Goal: Information Seeking & Learning: Learn about a topic

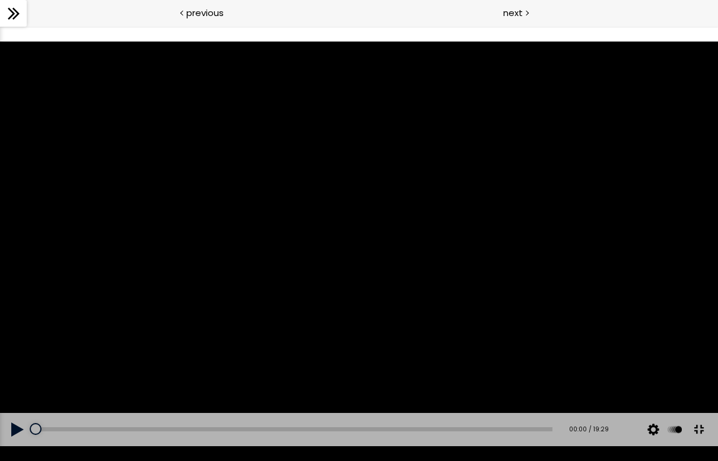
click at [706, 443] on button at bounding box center [698, 429] width 27 height 27
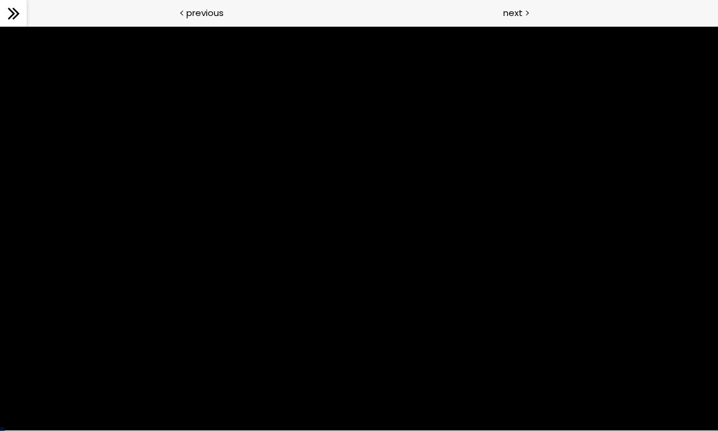
click at [336, 306] on div at bounding box center [359, 229] width 718 height 404
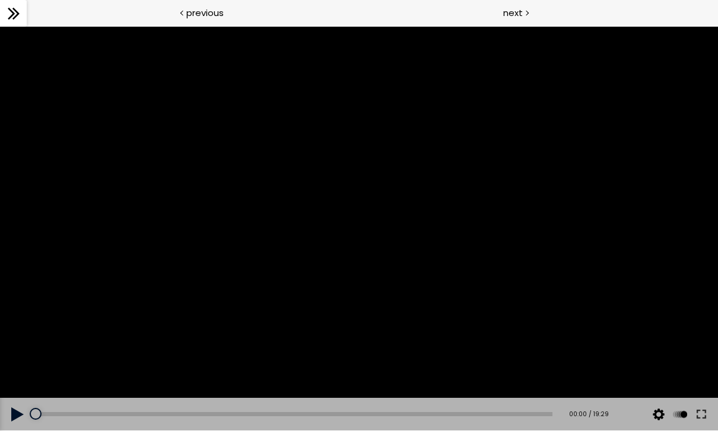
click at [710, 414] on button at bounding box center [701, 414] width 21 height 33
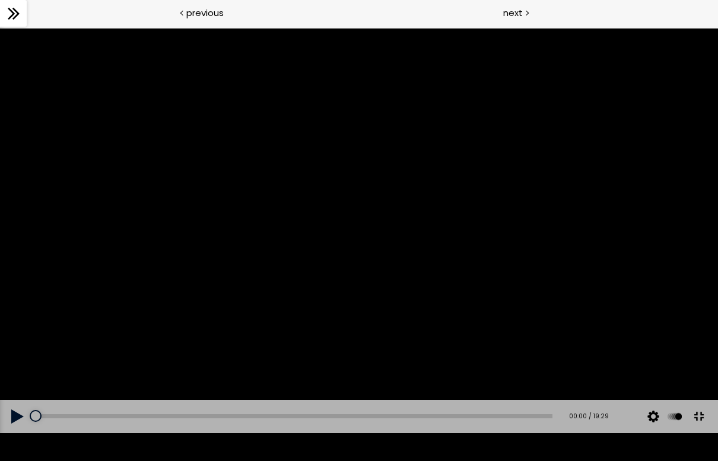
click at [388, 318] on div at bounding box center [359, 230] width 718 height 404
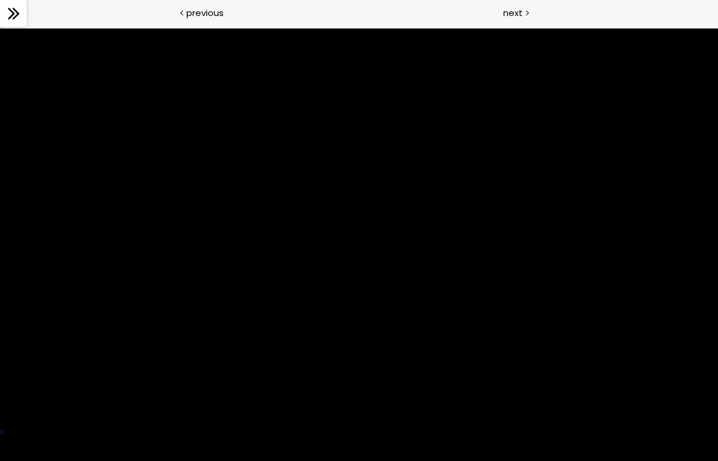
click at [130, 379] on div at bounding box center [359, 230] width 718 height 404
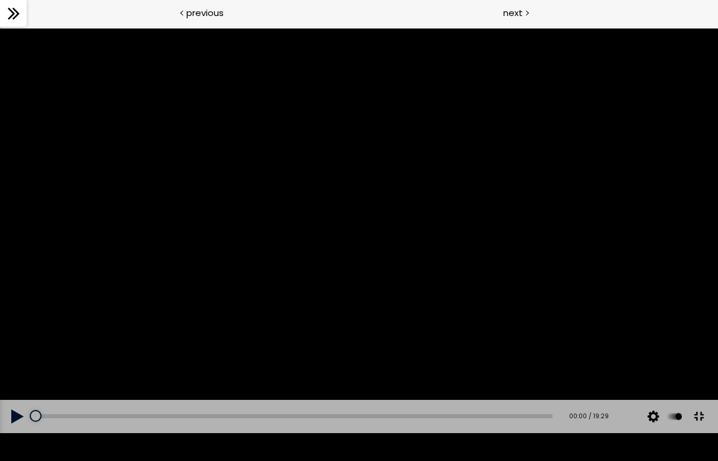
click at [8, 431] on button at bounding box center [18, 416] width 36 height 33
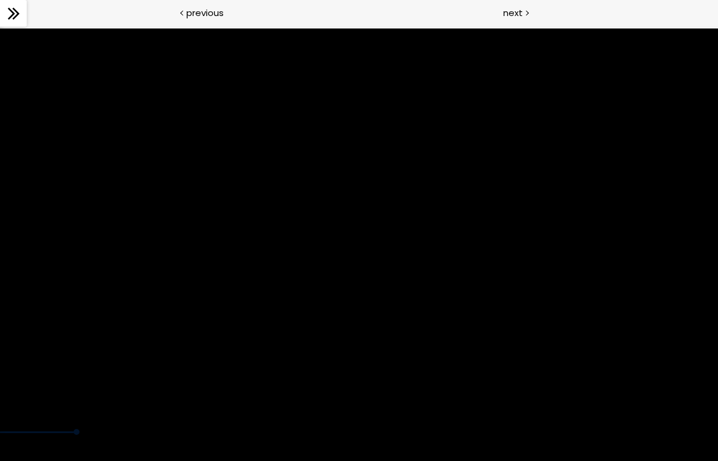
click at [409, 260] on div at bounding box center [359, 230] width 718 height 404
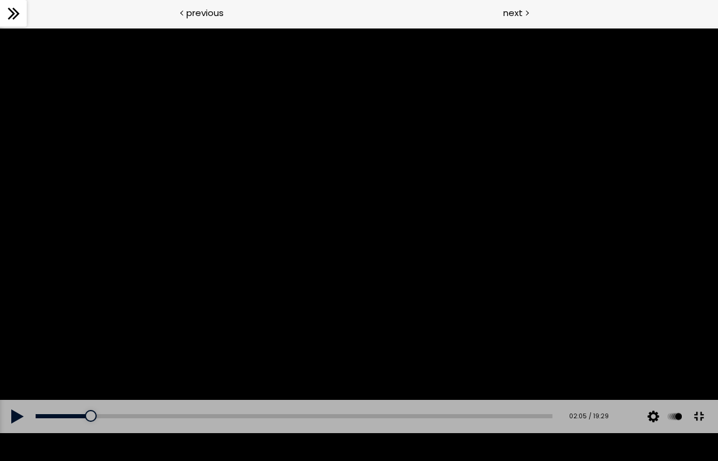
click at [706, 430] on button at bounding box center [698, 416] width 27 height 27
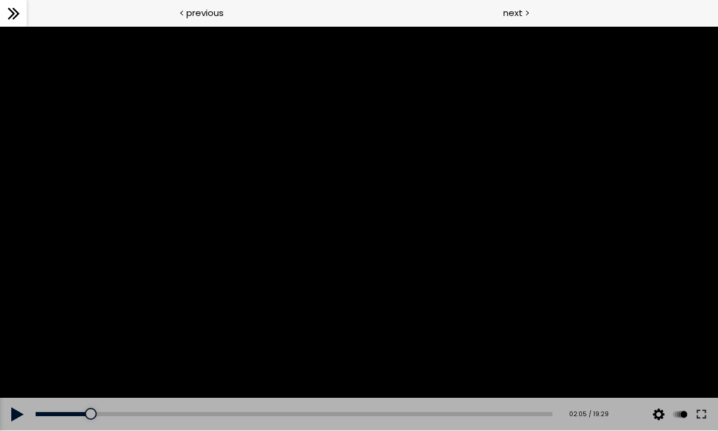
click at [387, 415] on div "00:00" at bounding box center [294, 414] width 517 height 4
